Goal: Information Seeking & Learning: Compare options

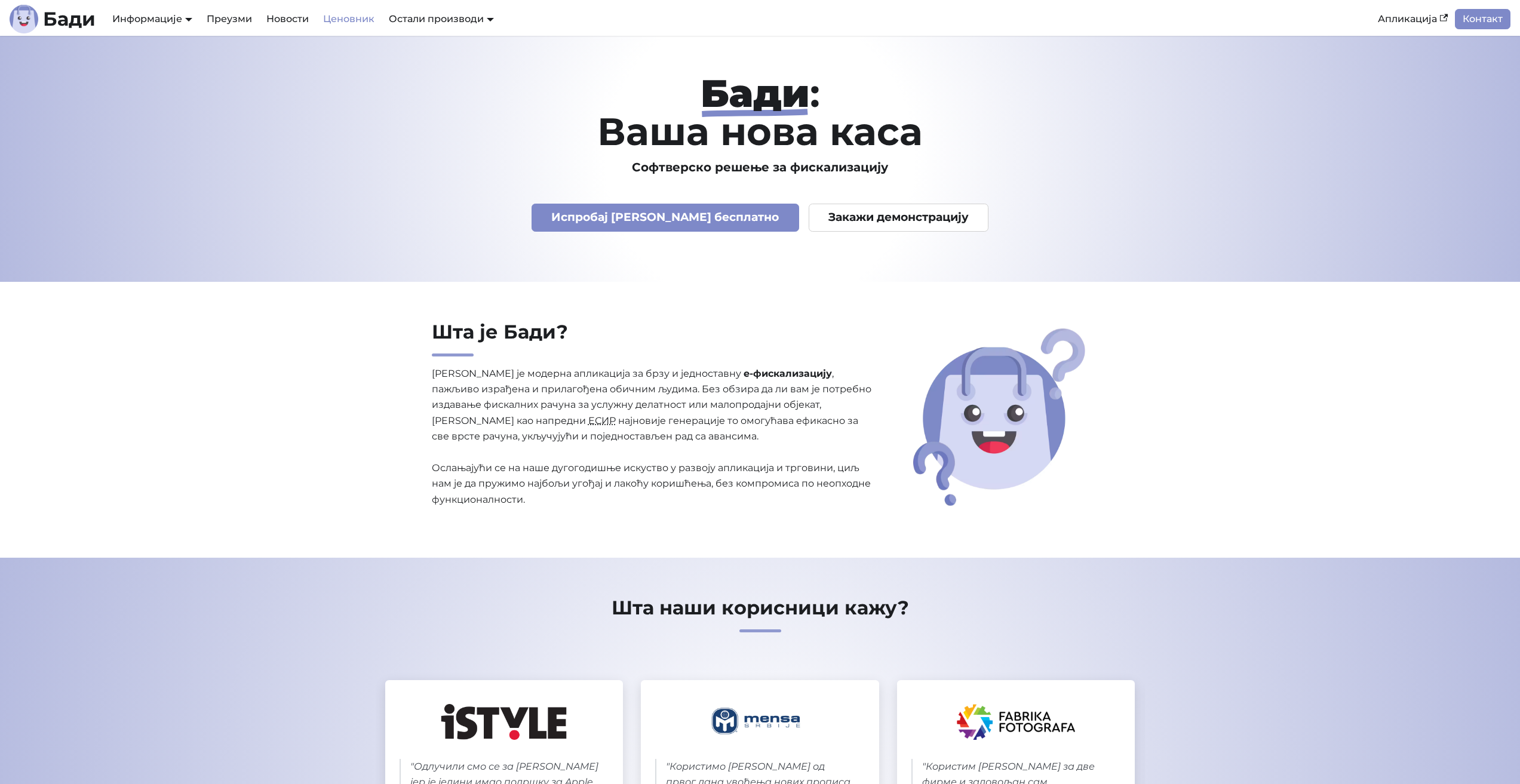
click at [364, 23] on link "Ценовник" at bounding box center [349, 19] width 66 height 20
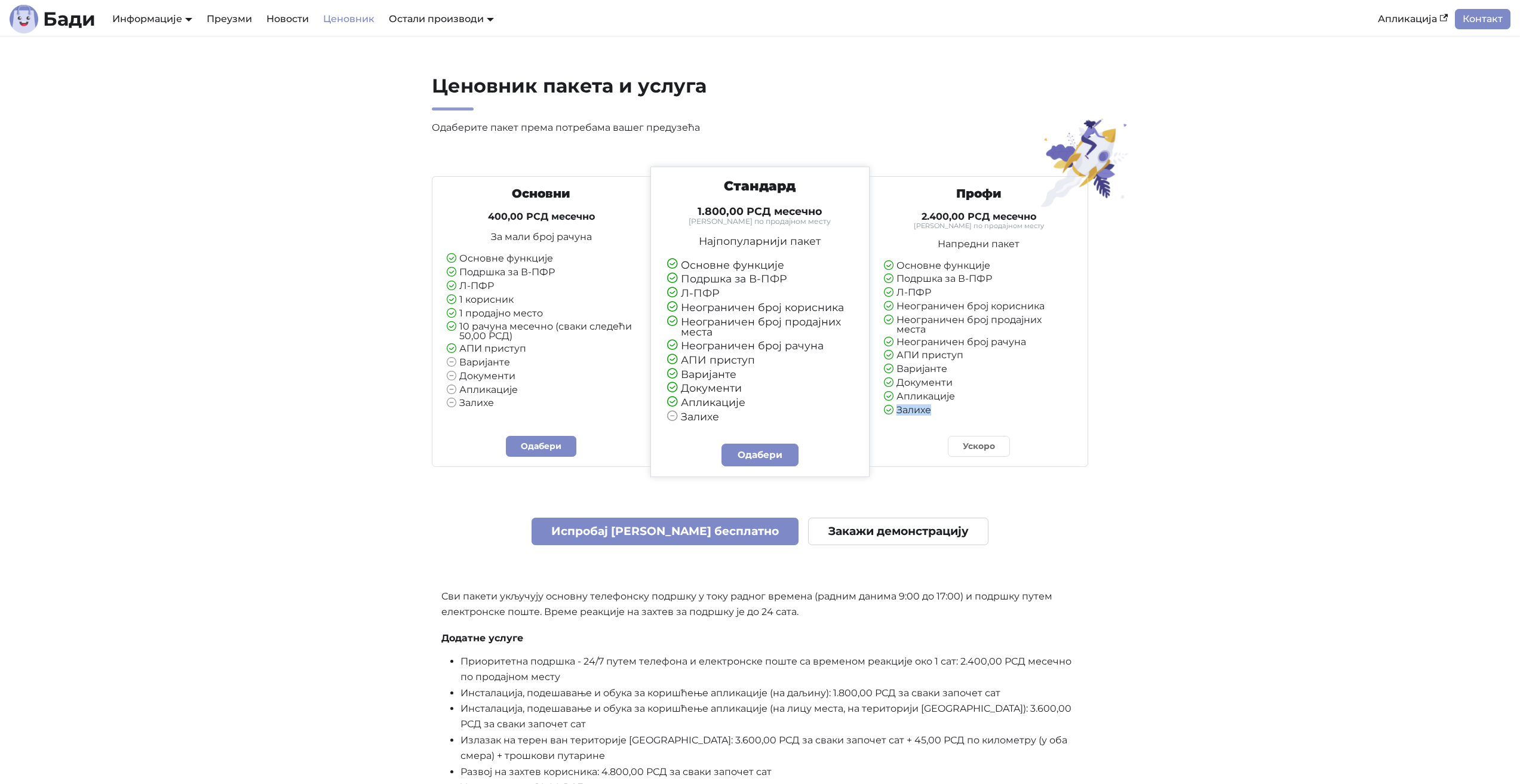
drag, startPoint x: 890, startPoint y: 413, endPoint x: 947, endPoint y: 417, distance: 57.1
click at [947, 417] on div "Профи 2.400,00 РСД месечно Тарифирано по продајном месту Напредни пакет Основне…" at bounding box center [978, 305] width 209 height 239
click at [946, 413] on li "Залихе" at bounding box center [978, 411] width 189 height 11
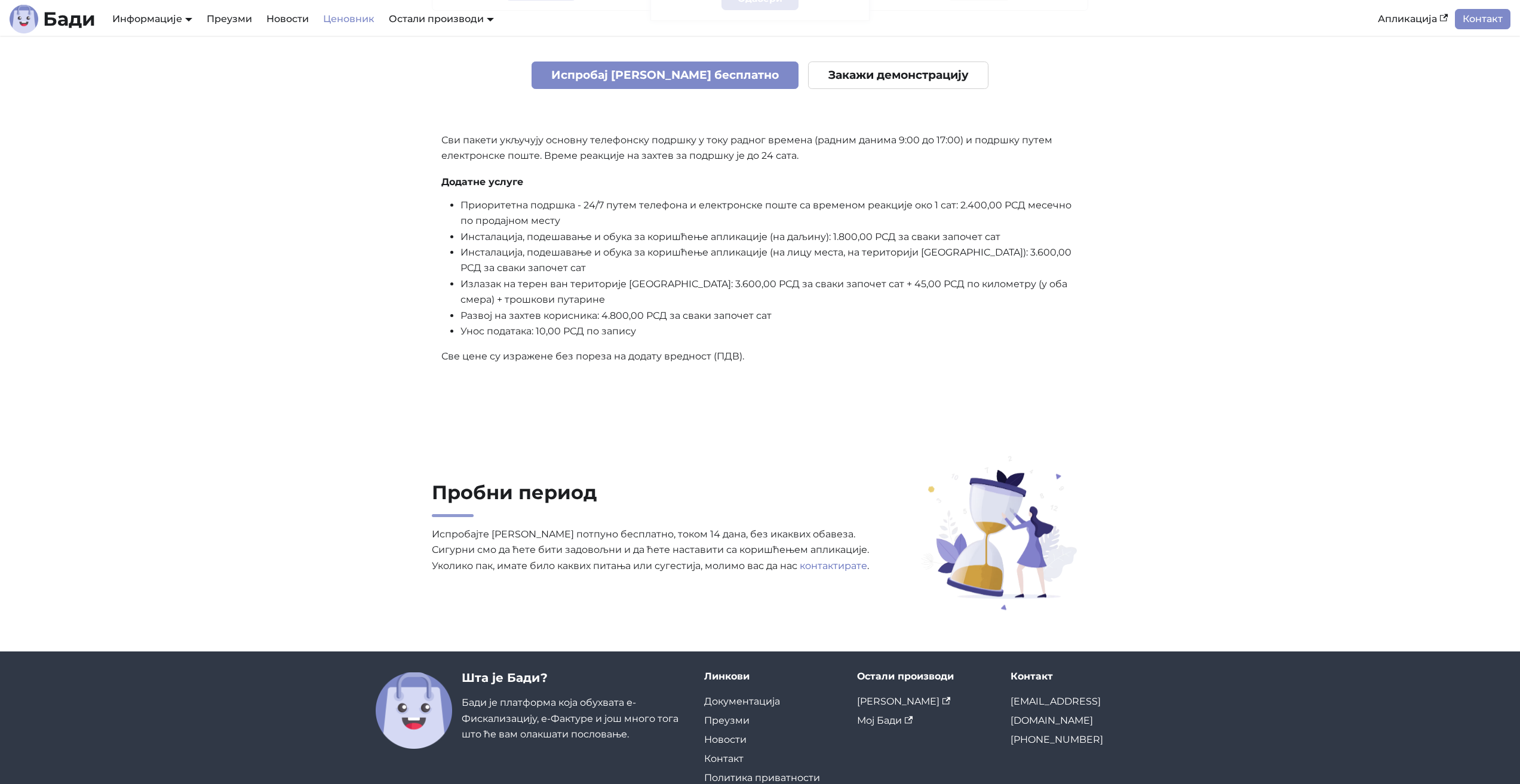
scroll to position [478, 0]
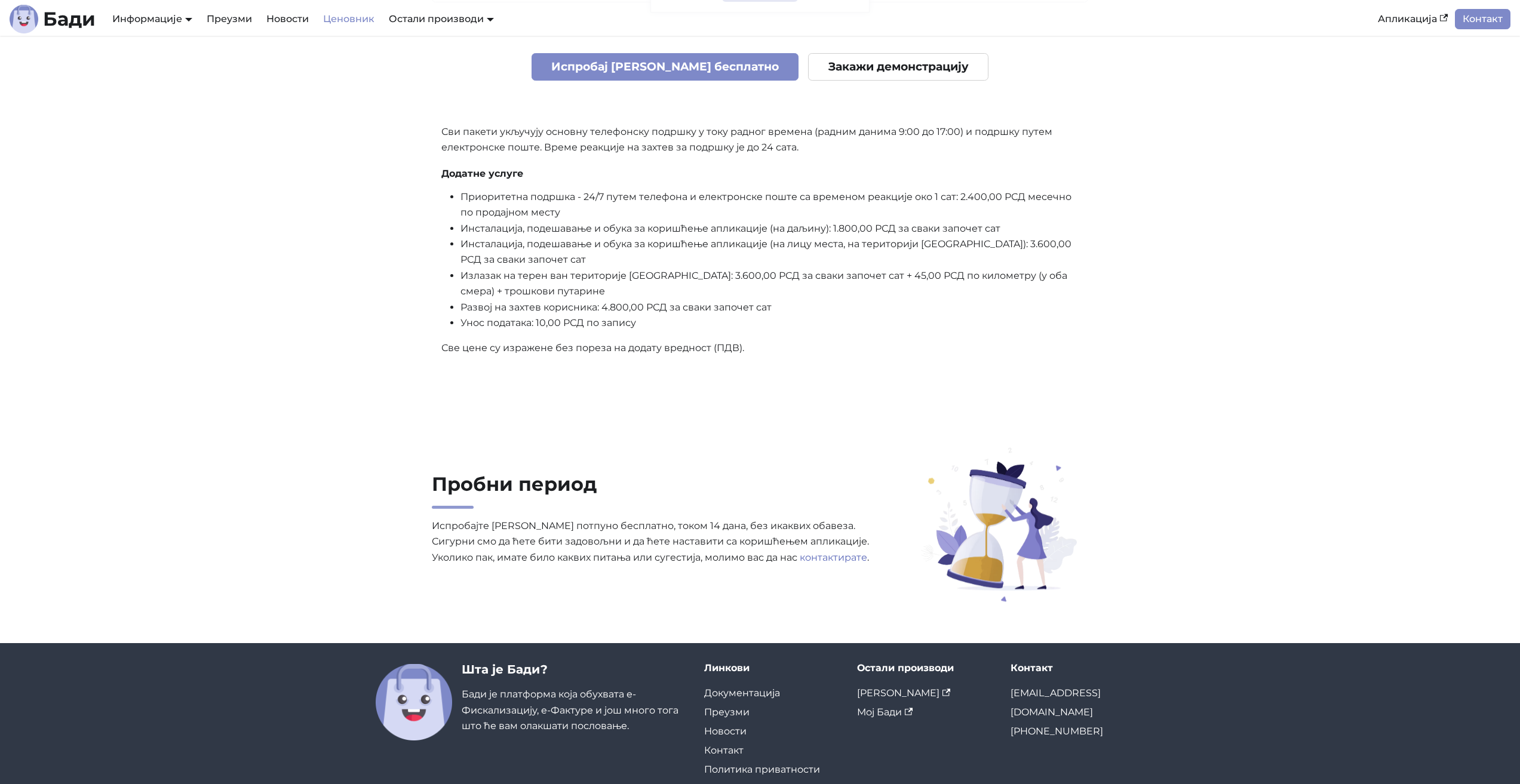
drag, startPoint x: 1198, startPoint y: 308, endPoint x: 1197, endPoint y: 291, distance: 17.0
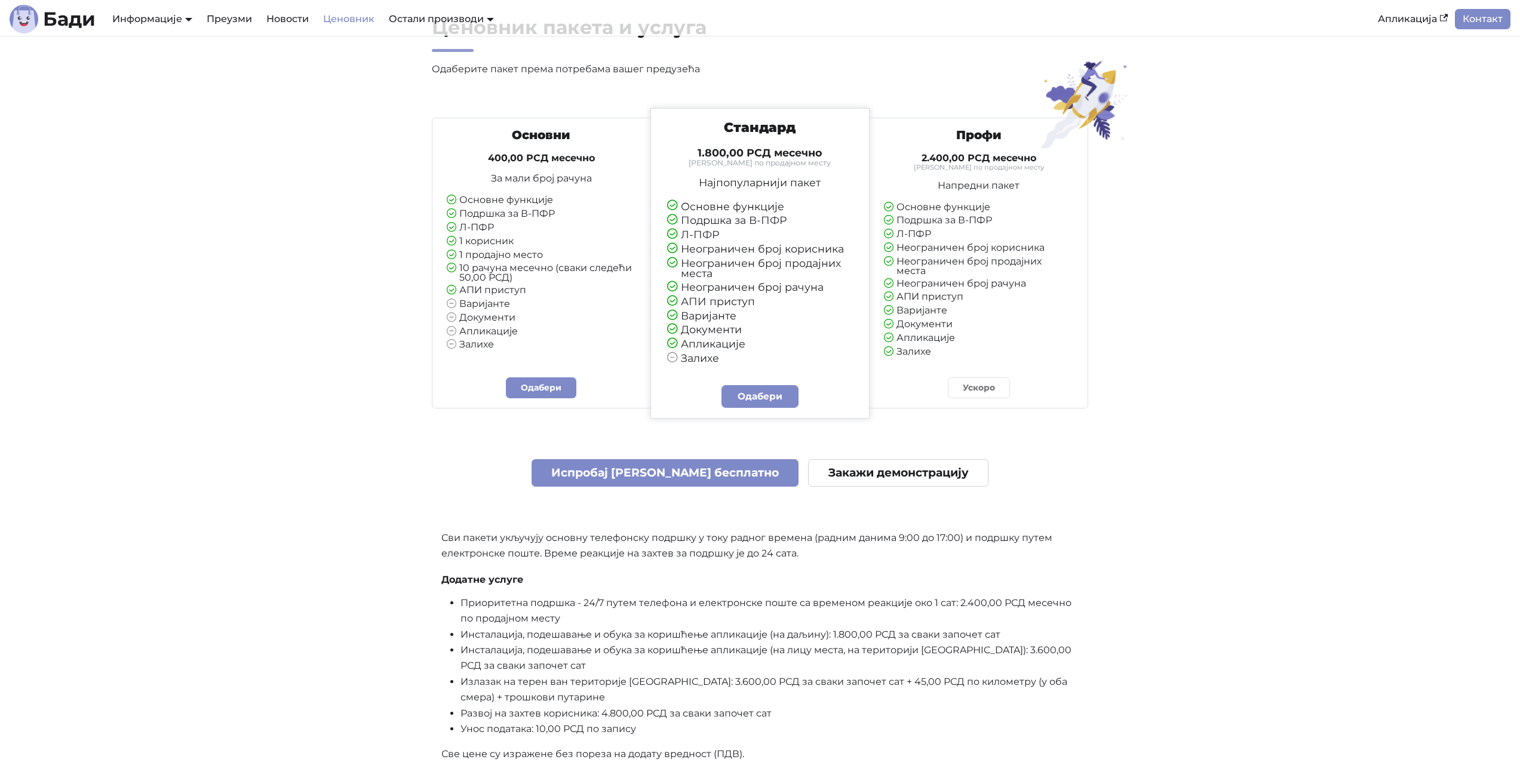
scroll to position [0, 0]
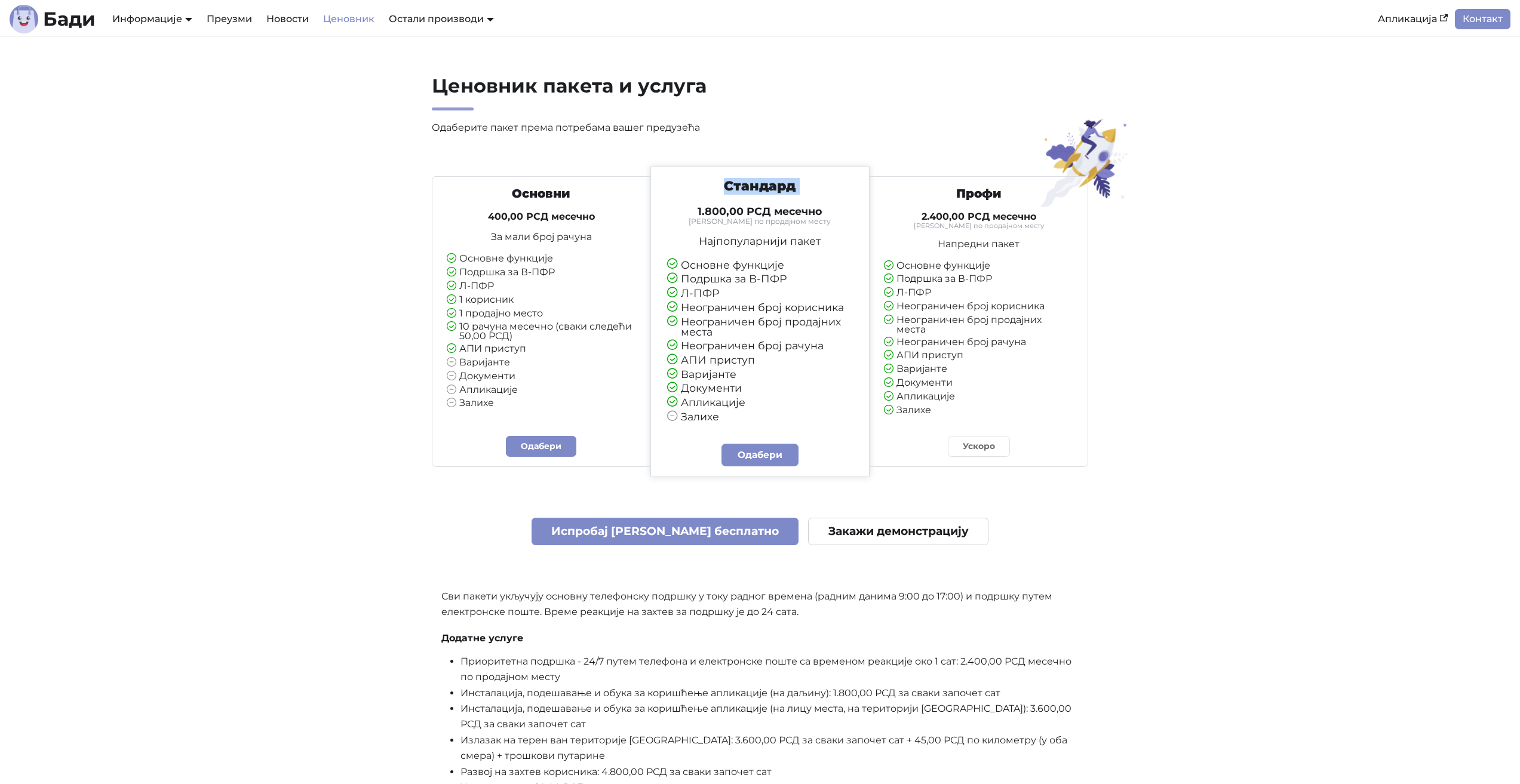
drag, startPoint x: 696, startPoint y: 194, endPoint x: 698, endPoint y: 188, distance: 6.3
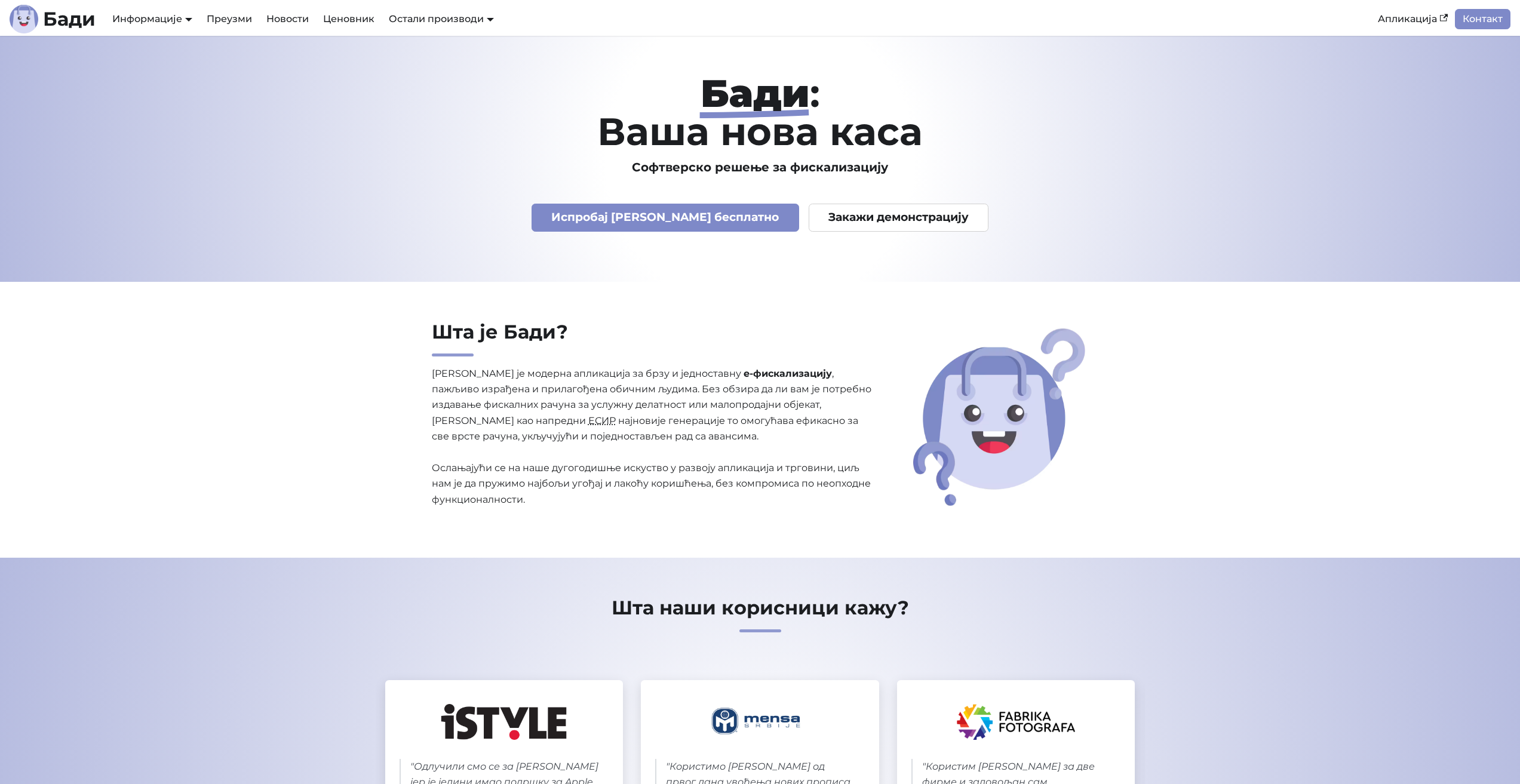
drag, startPoint x: 744, startPoint y: 282, endPoint x: 752, endPoint y: 309, distance: 28.2
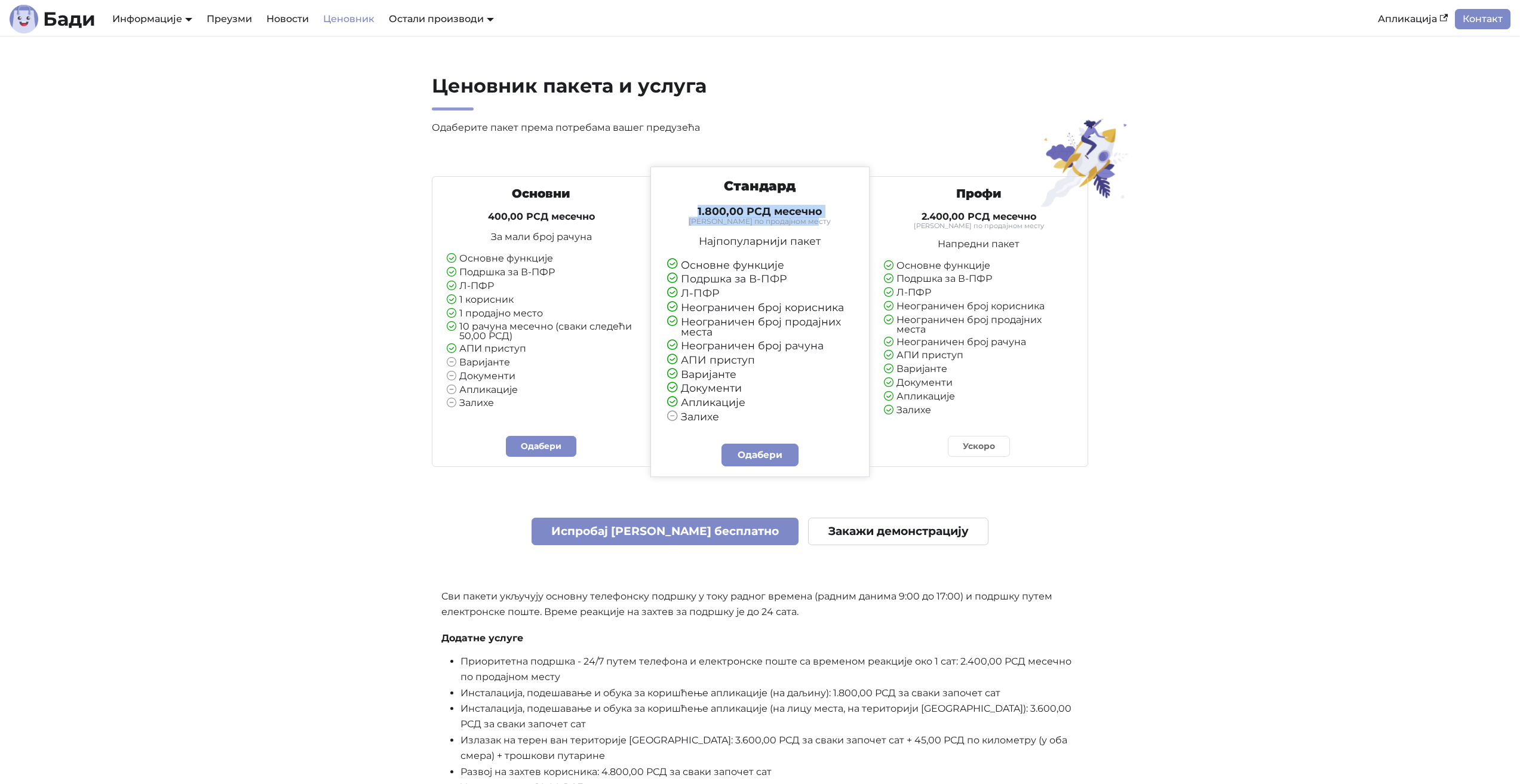
drag, startPoint x: 825, startPoint y: 221, endPoint x: 696, endPoint y: 213, distance: 129.2
click at [696, 213] on div "1.800,00 РСД месечно Тарифирано по продајном месту" at bounding box center [760, 215] width 186 height 20
click at [731, 220] on small "[PERSON_NAME] по продајном месту" at bounding box center [760, 222] width 186 height 7
